Goal: Task Accomplishment & Management: Complete application form

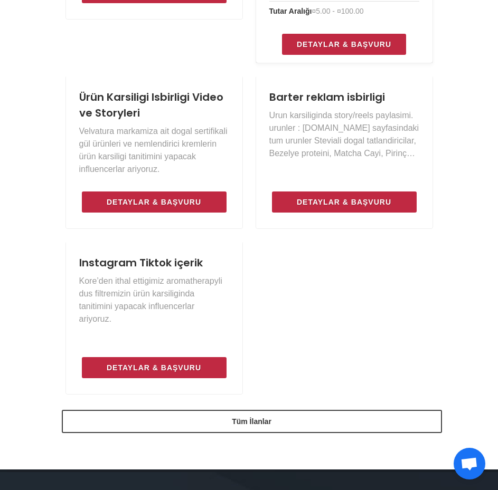
scroll to position [1108, 0]
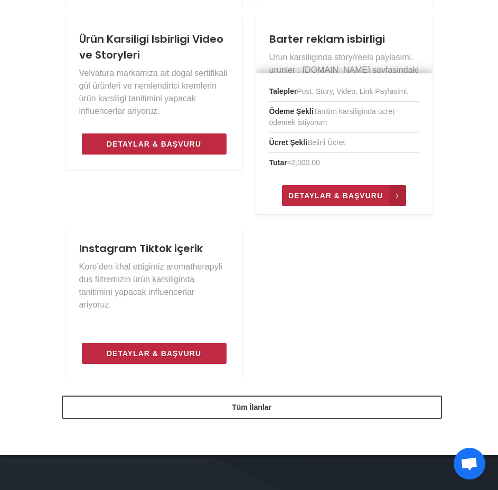
click at [357, 189] on span "Detaylar & Başvuru" at bounding box center [335, 195] width 94 height 13
